Goal: Transaction & Acquisition: Purchase product/service

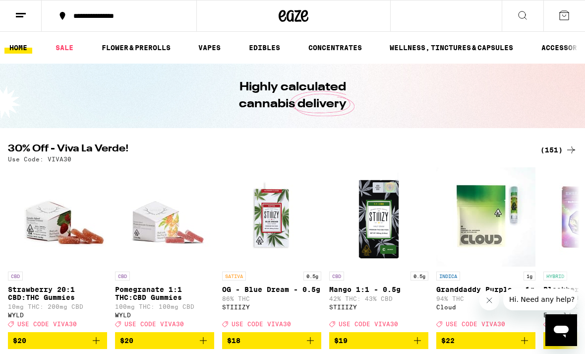
click at [561, 152] on div "(151)" at bounding box center [559, 150] width 37 height 12
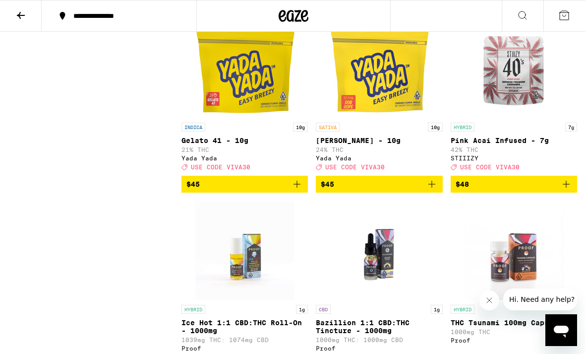
scroll to position [8959, 0]
